Goal: Entertainment & Leisure: Consume media (video, audio)

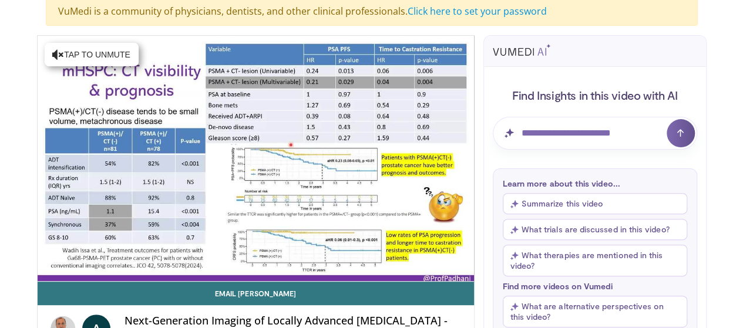
scroll to position [114, 0]
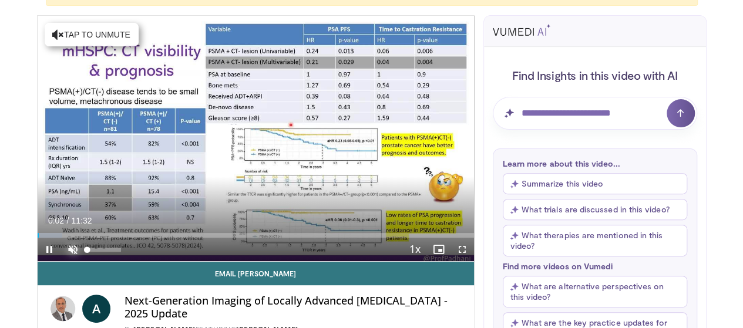
click at [61, 261] on span "Video Player" at bounding box center [72, 249] width 23 height 23
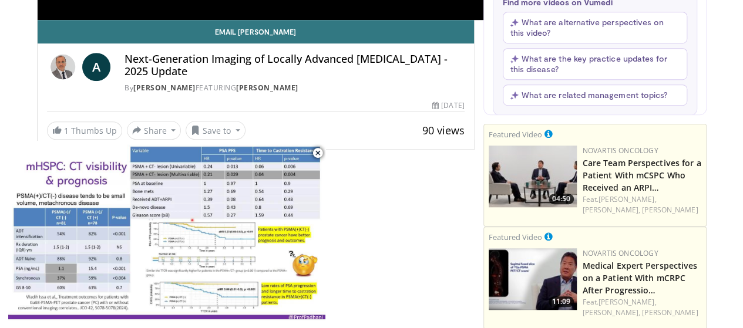
scroll to position [0, 0]
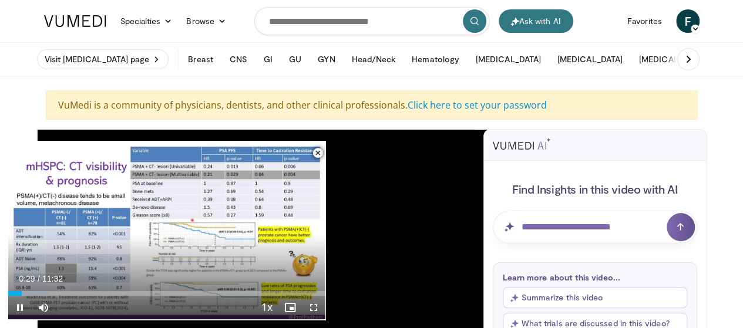
click at [316, 152] on span "Video Player" at bounding box center [317, 153] width 23 height 23
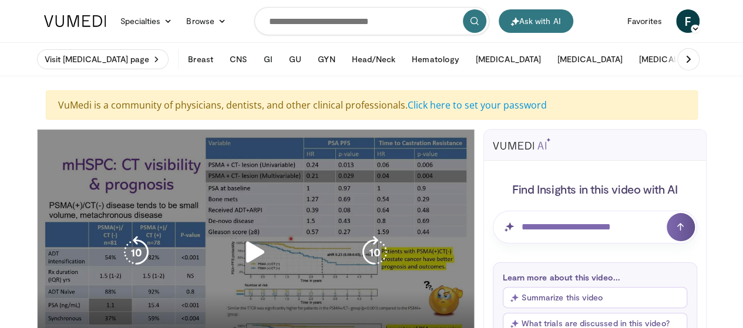
click at [241, 260] on icon "Video Player" at bounding box center [255, 252] width 33 height 33
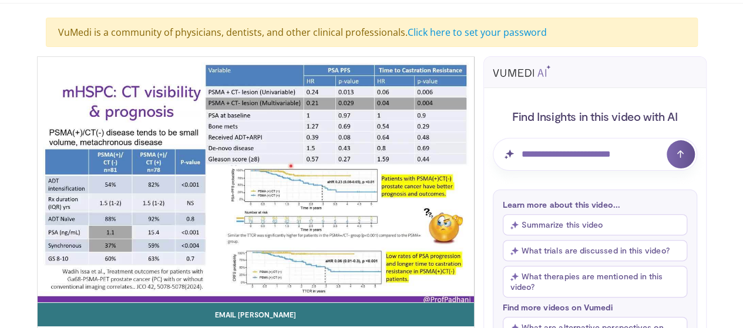
scroll to position [104, 0]
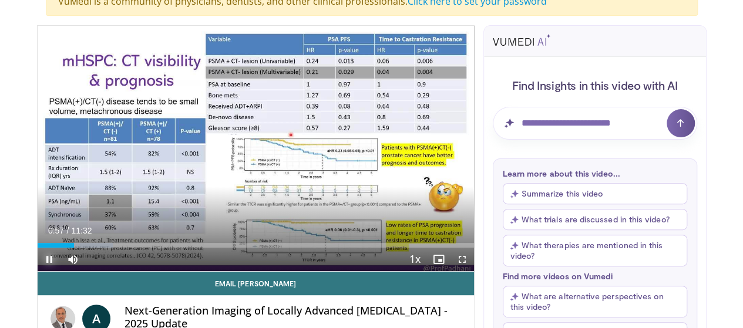
click at [38, 271] on span "Video Player" at bounding box center [49, 259] width 23 height 23
